Goal: Use online tool/utility: Utilize a website feature to perform a specific function

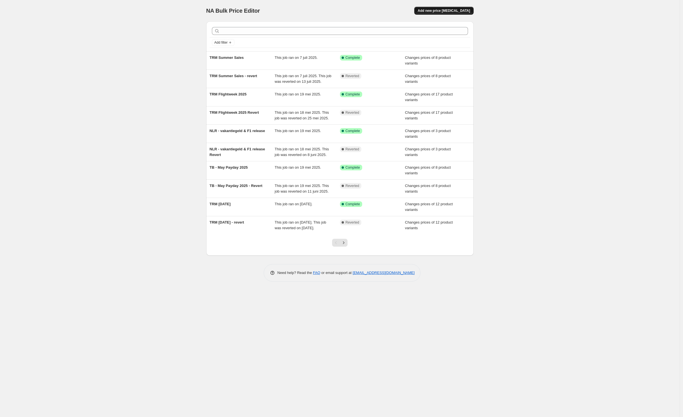
click at [457, 12] on span "Add new price [MEDICAL_DATA]" at bounding box center [443, 10] width 52 height 5
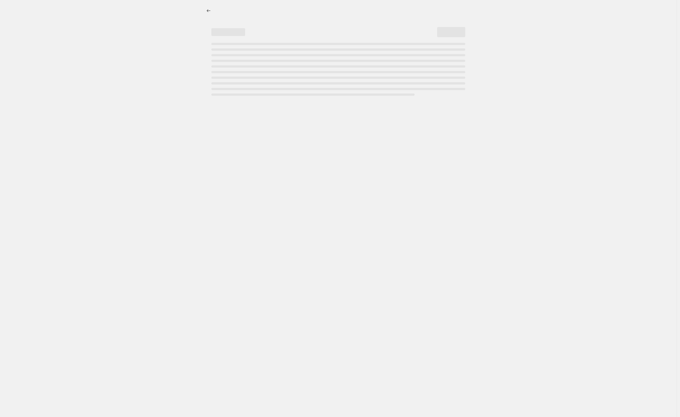
select select "percentage"
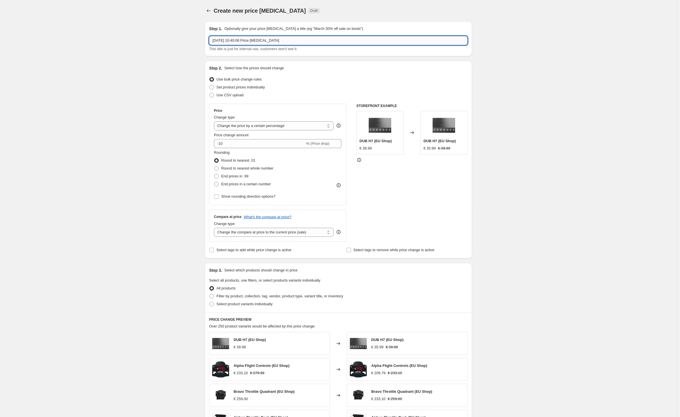
drag, startPoint x: 303, startPoint y: 39, endPoint x: 179, endPoint y: 34, distance: 123.9
click at [209, 36] on input "[DATE] 10:40:06 Price [MEDICAL_DATA]" at bounding box center [338, 40] width 258 height 9
